Goal: Task Accomplishment & Management: Use online tool/utility

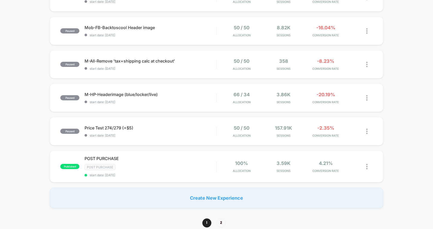
scroll to position [370, 0]
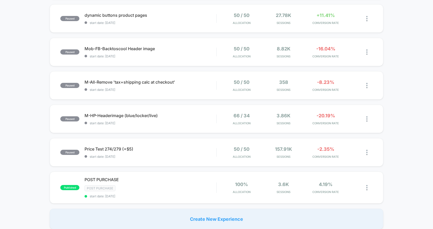
scroll to position [380, 0]
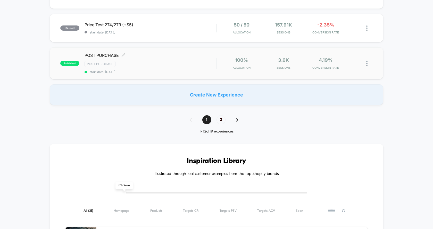
click at [186, 67] on div "POST PURCHASE Click to edit experience details Click to edit experience details…" at bounding box center [150, 63] width 132 height 21
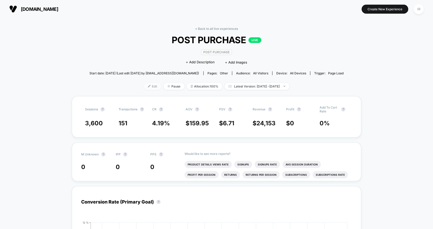
click at [148, 84] on span "Edit" at bounding box center [152, 86] width 17 height 7
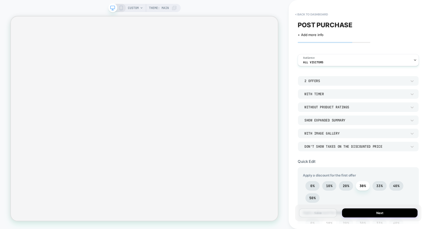
click at [319, 86] on div "2 Offers With Timer Without Product Ratings Show Expanded Summary With Image Ga…" at bounding box center [358, 113] width 121 height 75
click at [320, 84] on div "2 Offers" at bounding box center [358, 81] width 121 height 10
click at [319, 66] on div at bounding box center [216, 114] width 433 height 229
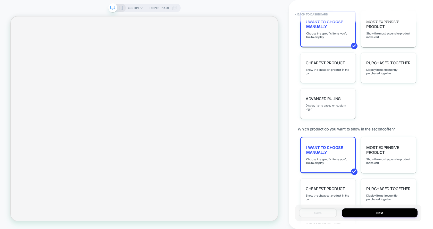
scroll to position [482, 0]
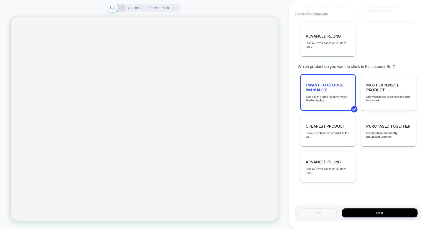
click at [329, 106] on div "I want to choose manually Choose the specific items you'd like to display" at bounding box center [327, 92] width 55 height 37
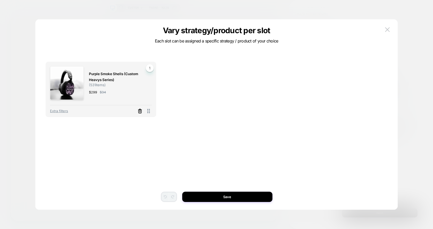
click at [140, 112] on icon at bounding box center [139, 111] width 5 height 5
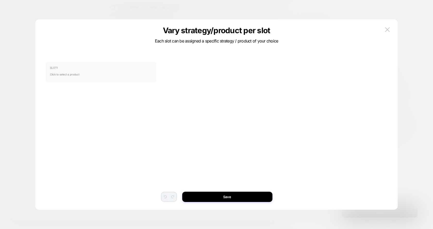
click at [118, 79] on span "Click to select a product" at bounding box center [101, 74] width 102 height 10
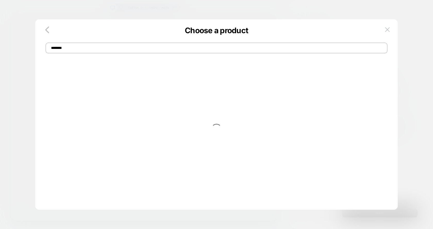
type input "********"
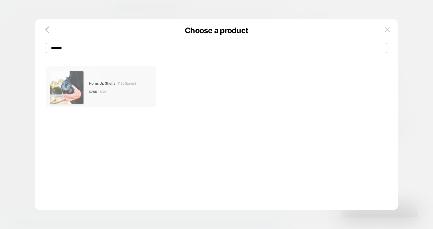
click at [75, 80] on img at bounding box center [67, 88] width 34 height 34
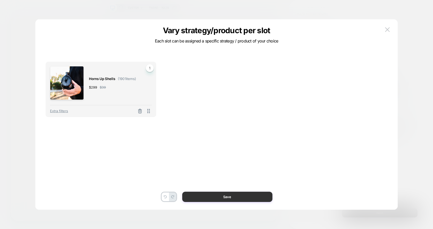
click at [218, 198] on button "Save" at bounding box center [227, 197] width 90 height 10
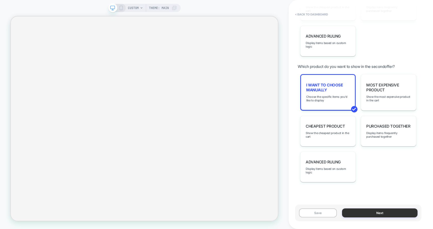
click at [381, 212] on button "Next" at bounding box center [379, 213] width 75 height 9
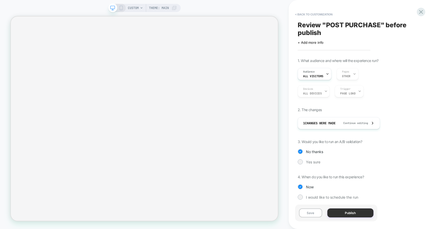
click at [355, 212] on button "Publish" at bounding box center [350, 213] width 46 height 9
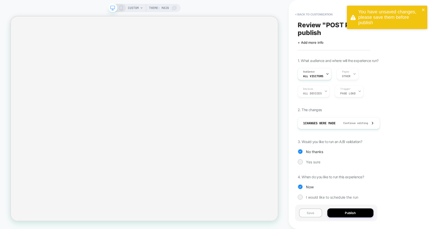
click at [319, 214] on button "Save" at bounding box center [310, 213] width 23 height 9
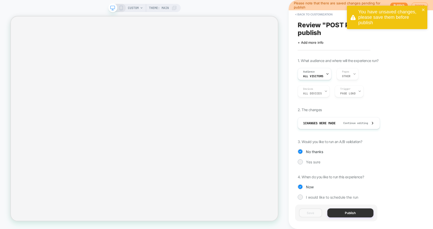
click at [343, 214] on button "Publish" at bounding box center [350, 213] width 46 height 9
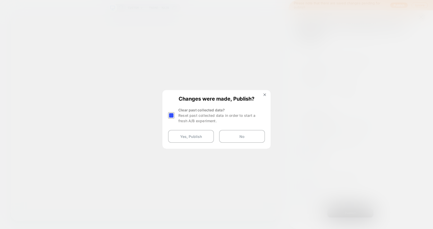
click at [174, 116] on div at bounding box center [171, 115] width 6 height 6
click at [183, 133] on button "Yes, Publish" at bounding box center [191, 136] width 46 height 13
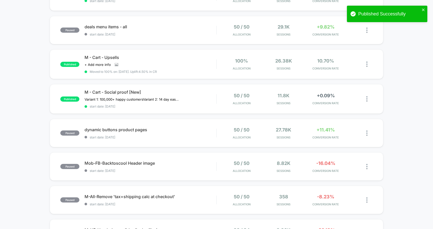
scroll to position [148, 0]
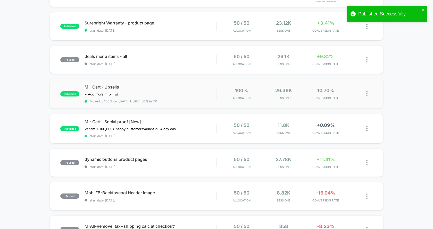
click at [277, 101] on div "published M - Cart - Upsells Click to view images Click to edit experience deta…" at bounding box center [216, 94] width 333 height 30
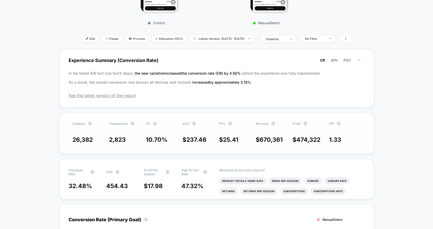
scroll to position [189, 0]
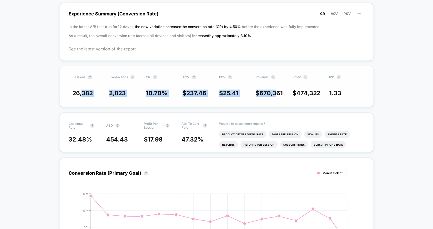
drag, startPoint x: 83, startPoint y: 91, endPoint x: 275, endPoint y: 94, distance: 192.2
click at [275, 94] on div "26,382 2,823 10.70 % $ 237.46 $ 25.41 $ 670,361 $ 474,322 1.33" at bounding box center [216, 93] width 288 height 7
click at [275, 94] on span "670,361" at bounding box center [270, 93] width 23 height 7
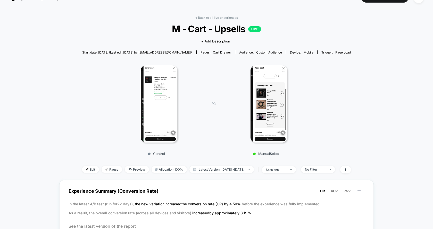
scroll to position [0, 0]
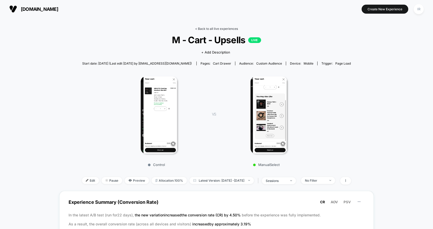
click at [226, 30] on link "< Back to all live experiences" at bounding box center [216, 29] width 43 height 4
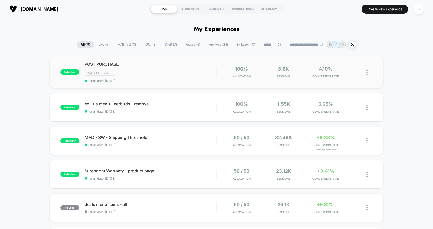
click at [177, 85] on div "published POST PURCHASE Post Purchase start date: [DATE] 100% Allocation 3.6k S…" at bounding box center [216, 72] width 333 height 32
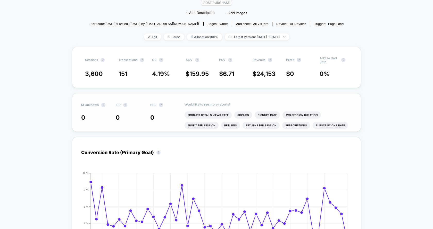
scroll to position [64, 0]
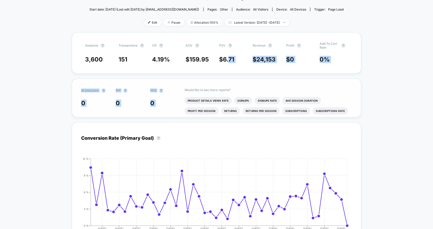
drag, startPoint x: 229, startPoint y: 55, endPoint x: 311, endPoint y: 84, distance: 86.6
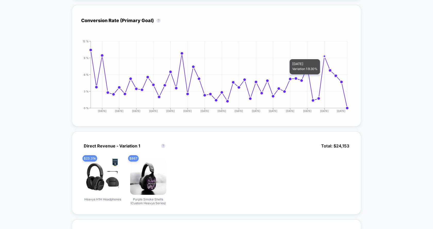
scroll to position [248, 0]
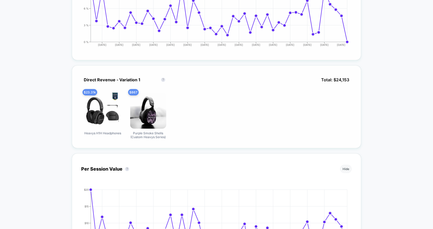
drag, startPoint x: 81, startPoint y: 75, endPoint x: 209, endPoint y: 135, distance: 141.9
click at [210, 135] on div "Direct Revenue - Variation 1 Direct Revenue - Variation 1 ? Total: $ 24,153 $ 2…" at bounding box center [216, 106] width 289 height 83
click at [209, 135] on div "$ 23.31k Heavys H1H Headphones $ 867 Purple Smoke Shells (Custom Heavys Series)" at bounding box center [216, 116] width 271 height 46
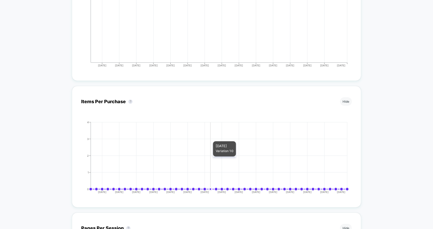
scroll to position [1143, 0]
